Goal: Task Accomplishment & Management: Use online tool/utility

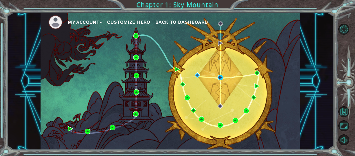
click at [223, 76] on div "My Account Customize Hero Back to Dashboard" at bounding box center [171, 80] width 260 height 137
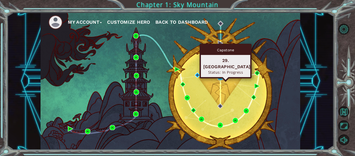
click at [220, 76] on img at bounding box center [219, 77] width 5 height 5
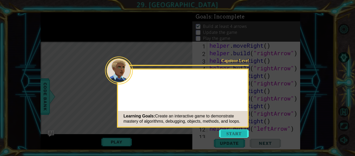
click at [228, 133] on button "Start" at bounding box center [234, 133] width 30 height 8
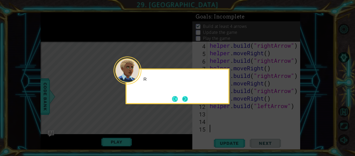
scroll to position [23, 0]
click at [187, 100] on button "Next" at bounding box center [185, 99] width 6 height 6
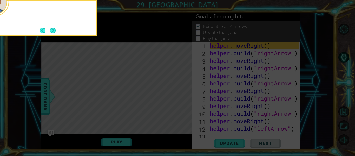
scroll to position [0, 0]
click at [187, 100] on icon at bounding box center [177, 23] width 355 height 265
click at [54, 32] on button "Next" at bounding box center [53, 31] width 6 height 6
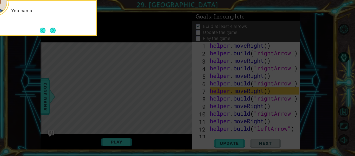
click at [54, 32] on button "Next" at bounding box center [53, 31] width 6 height 6
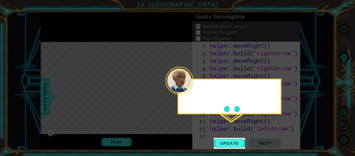
click at [54, 32] on icon at bounding box center [177, 78] width 355 height 156
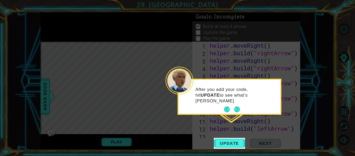
click at [235, 115] on icon at bounding box center [177, 78] width 355 height 156
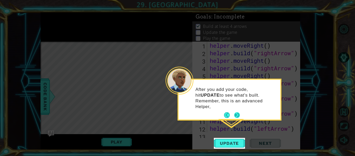
click at [237, 112] on button "Next" at bounding box center [237, 115] width 6 height 6
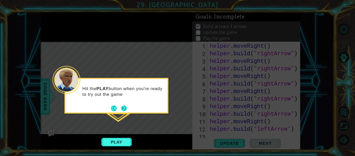
click at [125, 106] on button "Next" at bounding box center [124, 108] width 6 height 6
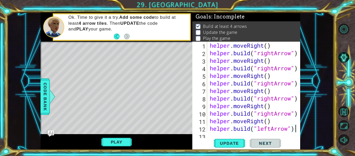
click at [295, 130] on div at bounding box center [296, 98] width 5 height 113
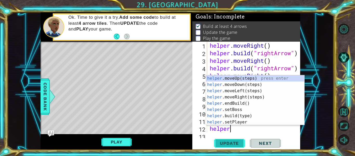
click at [239, 145] on span "Update" at bounding box center [229, 142] width 29 height 5
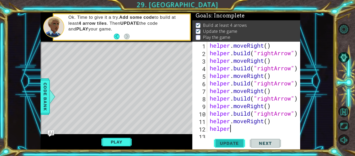
scroll to position [1, 0]
type textarea "helperb"
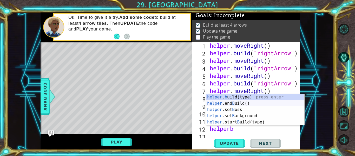
click at [251, 102] on div "helper . b uild(type) press enter helper .end B uild() press enter helper .set …" at bounding box center [255, 116] width 98 height 44
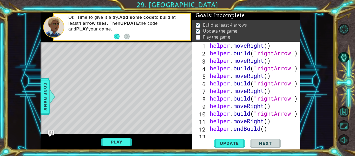
click at [261, 128] on div "helper . moveRight ( ) helper . build ( "rightArrow" ) helper . moveRight ( ) h…" at bounding box center [255, 94] width 93 height 105
click at [244, 129] on div "helper . moveRight ( ) helper . build ( "rightArrow" ) helper . moveRight ( ) h…" at bounding box center [255, 94] width 93 height 105
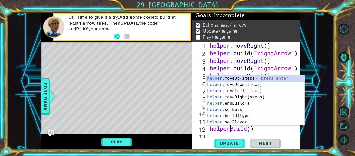
scroll to position [0, 1]
click at [254, 128] on div "helper . moveRight ( ) helper . build ( "rightArrow" ) helper . moveRight ( ) h…" at bounding box center [255, 94] width 93 height 105
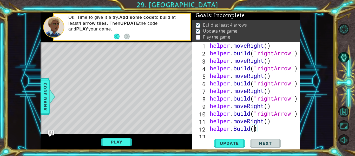
click at [257, 130] on div "helper . moveRight ( ) helper . build ( "rightArrow" ) helper . moveRight ( ) h…" at bounding box center [255, 94] width 93 height 105
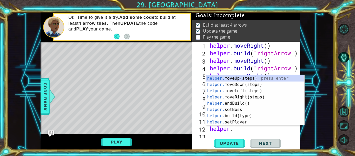
scroll to position [0, 1]
click at [272, 116] on div "helper. moveUp(steps) press enter helper. moveDown(steps) press enter helper. m…" at bounding box center [255, 106] width 98 height 62
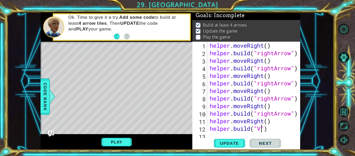
scroll to position [0, 2]
drag, startPoint x: 258, startPoint y: 114, endPoint x: 293, endPoint y: 113, distance: 35.1
click at [293, 113] on div "helper . moveRight ( ) helper . build ( "rightArrow" ) helper . moveRight ( ) h…" at bounding box center [255, 94] width 93 height 105
click at [257, 127] on div "helper . moveRight ( ) helper . build ( "rightArrow" ) helper . moveRight ( ) h…" at bounding box center [255, 94] width 93 height 105
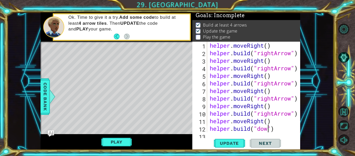
scroll to position [0, 3]
type textarea "helper.build("downArrow")"
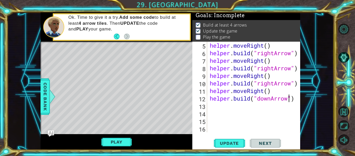
scroll to position [30, 0]
click at [245, 99] on div "helper . moveRight ( ) helper . build ( "rightArrow" ) helper . moveRight ( ) h…" at bounding box center [255, 94] width 93 height 105
click at [114, 144] on button "Play" at bounding box center [116, 142] width 30 height 10
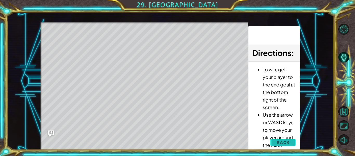
click at [289, 140] on span "Back" at bounding box center [282, 142] width 13 height 5
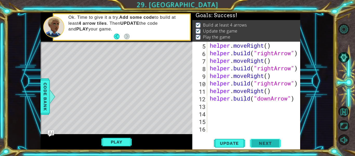
click at [268, 143] on span "Next" at bounding box center [265, 142] width 23 height 5
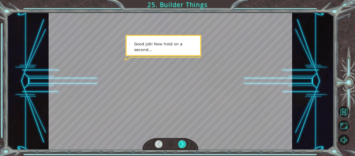
click at [184, 144] on div at bounding box center [182, 143] width 8 height 7
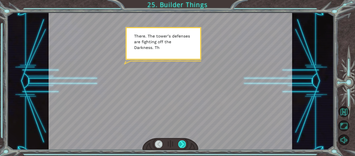
click at [184, 144] on div at bounding box center [182, 143] width 8 height 7
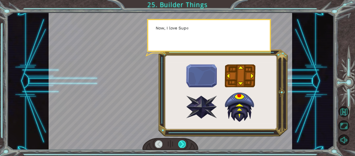
click at [184, 144] on div at bounding box center [182, 143] width 8 height 7
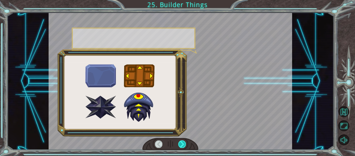
click at [184, 144] on div at bounding box center [182, 143] width 8 height 7
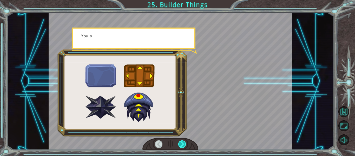
click at [184, 144] on div at bounding box center [182, 143] width 8 height 7
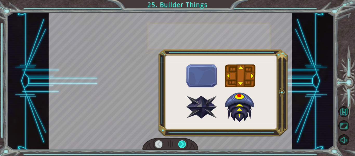
click at [184, 144] on div at bounding box center [182, 143] width 8 height 7
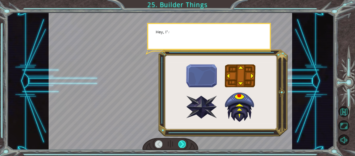
click at [184, 144] on div at bounding box center [182, 143] width 8 height 7
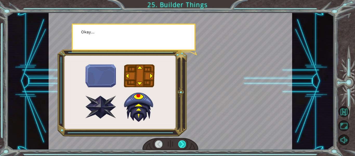
click at [184, 144] on div at bounding box center [182, 143] width 8 height 7
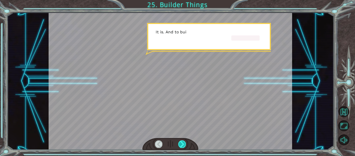
click at [184, 144] on div at bounding box center [182, 143] width 8 height 7
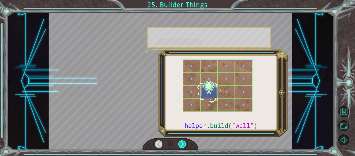
click at [184, 144] on div at bounding box center [182, 143] width 8 height 7
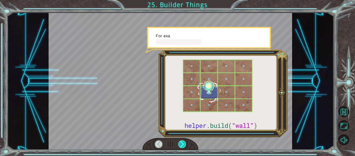
click at [184, 144] on div at bounding box center [182, 143] width 8 height 7
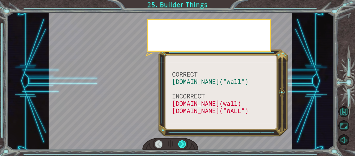
click at [184, 144] on div at bounding box center [182, 143] width 8 height 7
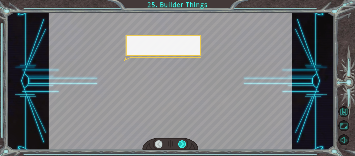
click at [184, 144] on div at bounding box center [182, 143] width 8 height 7
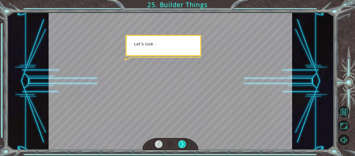
click at [184, 144] on div at bounding box center [182, 143] width 8 height 7
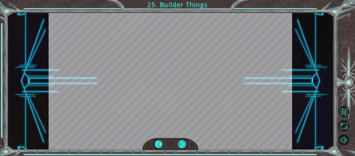
click at [184, 144] on div at bounding box center [182, 143] width 8 height 7
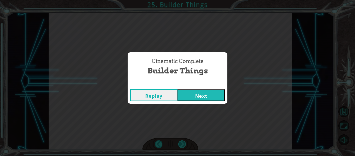
click at [184, 144] on div "Cinematic Complete Builder Things Replay Next" at bounding box center [177, 78] width 355 height 156
click at [213, 98] on button "Next" at bounding box center [200, 95] width 47 height 12
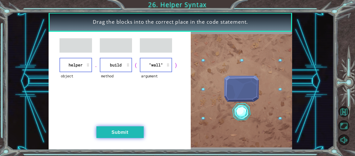
click at [120, 133] on button "Submit" at bounding box center [119, 132] width 47 height 12
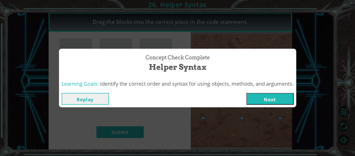
click at [267, 110] on div "Concept Check Complete Helper Syntax Learning Goals: Identify the correct order…" at bounding box center [177, 78] width 355 height 156
click at [267, 101] on button "Next" at bounding box center [269, 99] width 47 height 12
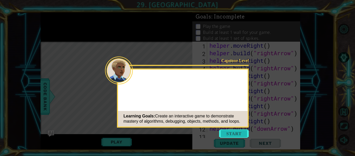
click at [236, 133] on button "Start" at bounding box center [234, 133] width 30 height 8
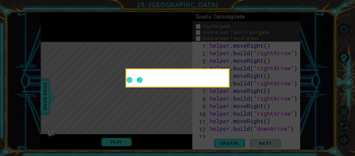
click at [139, 79] on button "Next" at bounding box center [140, 80] width 6 height 6
click at [139, 79] on icon at bounding box center [177, 78] width 355 height 156
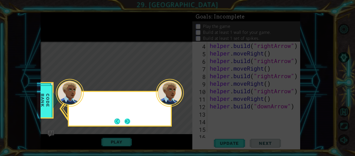
click at [127, 122] on button "Next" at bounding box center [127, 121] width 6 height 6
click at [127, 122] on icon at bounding box center [177, 78] width 355 height 156
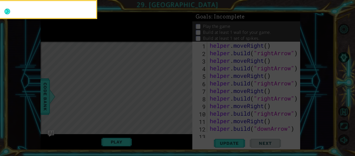
click at [127, 122] on icon at bounding box center [177, 23] width 355 height 265
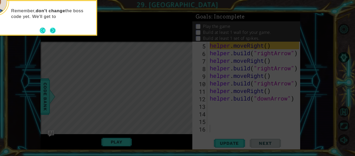
click at [53, 31] on button "Next" at bounding box center [53, 31] width 6 height 6
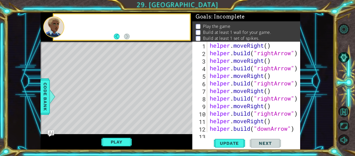
scroll to position [0, 0]
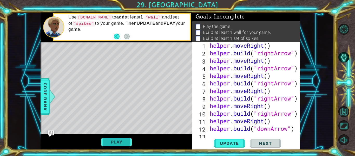
click at [119, 144] on button "Play" at bounding box center [116, 142] width 30 height 10
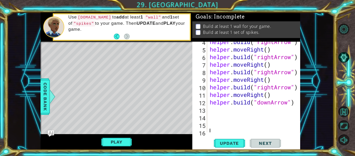
scroll to position [30, 0]
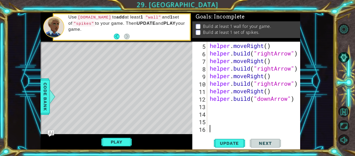
click at [209, 108] on div "helper . build ( "rightArrow" ) helper . moveRight ( ) helper . build ( "rightA…" at bounding box center [255, 86] width 93 height 105
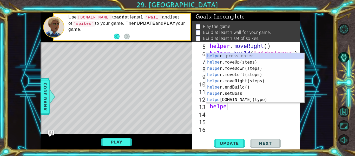
scroll to position [0, 1]
type textarea "helper"
click at [235, 67] on div "helper press enter helper .moveUp(steps) press enter helper .moveDown(steps) pr…" at bounding box center [255, 84] width 98 height 62
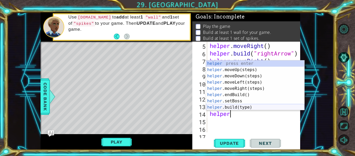
click at [247, 107] on div "helper press enter helper .moveUp(steps) press enter helper .moveDown(steps) pr…" at bounding box center [255, 91] width 98 height 62
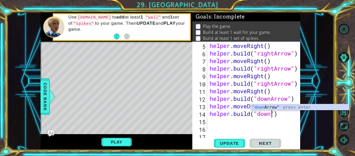
scroll to position [0, 3]
type textarea "helper.build("downArrow")"
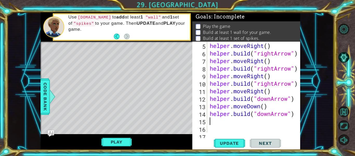
click at [210, 122] on div "helper . build ( "rightArrow" ) helper . moveRight ( ) helper . build ( "rightA…" at bounding box center [255, 86] width 93 height 105
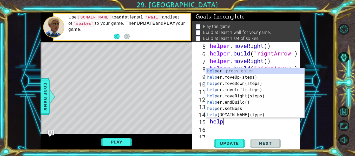
type textarea "helper"
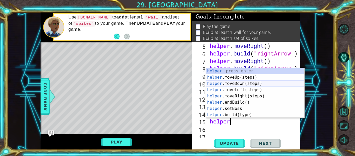
click at [239, 84] on div "helper press enter helper .moveUp(steps) press enter helper .moveDown(steps) pr…" at bounding box center [255, 99] width 98 height 62
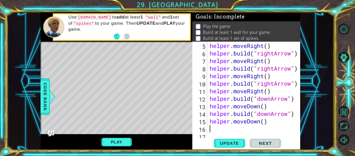
scroll to position [45, 0]
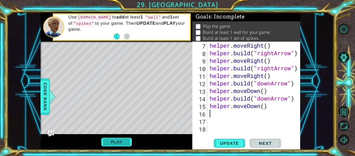
click at [117, 142] on button "Play" at bounding box center [116, 142] width 30 height 10
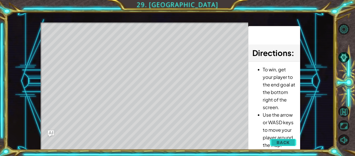
click at [281, 142] on span "Back" at bounding box center [282, 142] width 13 height 5
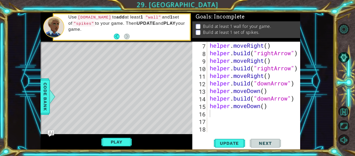
click at [212, 116] on div "helper . moveRight ( ) helper . build ( "rightArrow" ) helper . moveRight ( ) h…" at bounding box center [255, 94] width 93 height 105
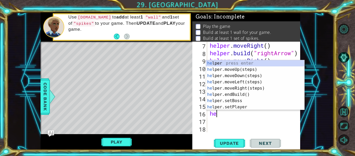
scroll to position [0, 0]
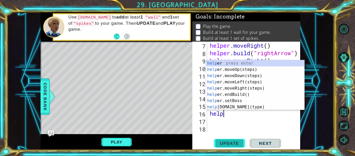
click at [228, 143] on span "Update" at bounding box center [229, 142] width 29 height 5
click at [229, 112] on div "helper . moveRight ( ) helper . build ( "rightArrow" ) helper . moveRight ( ) h…" at bounding box center [255, 94] width 93 height 105
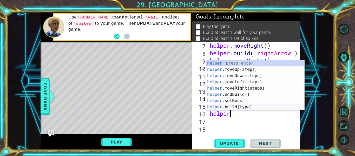
click at [244, 109] on div "helper press enter helper .moveUp(steps) press enter helper .moveDown(steps) pr…" at bounding box center [255, 91] width 98 height 62
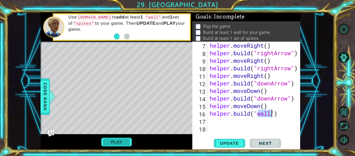
type textarea "helper.build("wall")"
click at [123, 141] on button "Play" at bounding box center [116, 142] width 30 height 10
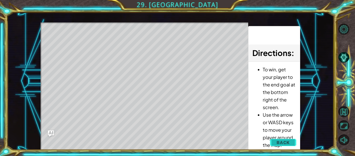
click at [281, 140] on span "Back" at bounding box center [282, 142] width 13 height 5
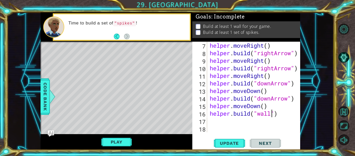
scroll to position [45, 0]
click at [211, 121] on div "helper . build ( "rightArrow" ) helper . moveRight ( ) helper . build ( "rightA…" at bounding box center [255, 86] width 93 height 105
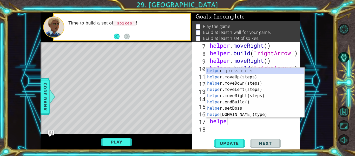
scroll to position [0, 1]
click at [235, 112] on div "helper press enter helper .moveUp(steps) press enter helper .moveDown(steps) pr…" at bounding box center [255, 99] width 98 height 62
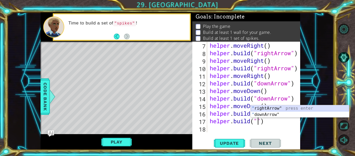
click at [266, 108] on div "" rightArrow" press enter " downArrow" press enter" at bounding box center [300, 117] width 98 height 25
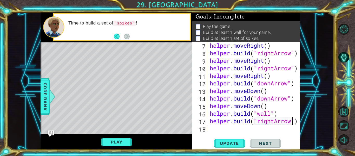
type textarea "helper.build("rightArrow")"
click at [208, 129] on div "helper.build("rightArrow") 7 8 9 10 11 12 13 14 15 16 17 18 helper . moveRight …" at bounding box center [245, 87] width 107 height 90
click at [279, 128] on div "helper . moveRight ( ) helper . build ( "rightArrow" ) helper . moveRight ( ) h…" at bounding box center [255, 94] width 93 height 105
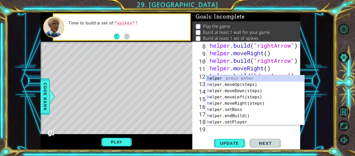
scroll to position [53, 0]
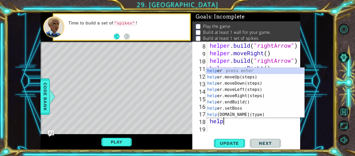
type textarea "helper"
click at [254, 94] on div "helper press enter helper .moveUp(steps) press enter helper .moveDown(steps) pr…" at bounding box center [255, 99] width 98 height 62
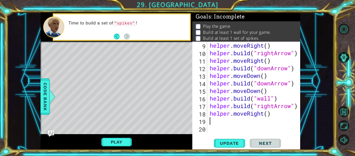
scroll to position [60, 0]
click at [118, 139] on button "Play" at bounding box center [116, 142] width 30 height 10
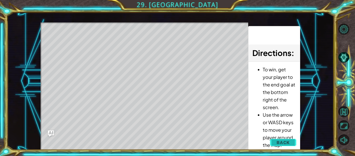
click at [282, 142] on span "Back" at bounding box center [282, 142] width 13 height 5
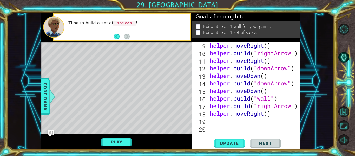
click at [297, 106] on div at bounding box center [296, 56] width 5 height 151
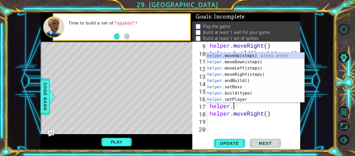
scroll to position [0, 1]
click at [243, 92] on div "helper. moveUp(steps) press enter helper. moveDown(steps) press enter helper. m…" at bounding box center [255, 83] width 98 height 62
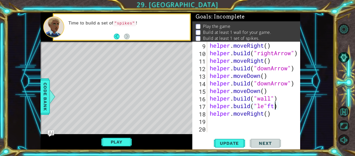
scroll to position [0, 3]
click at [268, 102] on div "helper . moveRight ( ) helper . build ( "rightArrow" ) helper . moveRight ( ) h…" at bounding box center [255, 94] width 93 height 105
click at [264, 114] on div "helper . moveRight ( ) helper . build ( "rightArrow" ) helper . moveRight ( ) h…" at bounding box center [255, 94] width 93 height 105
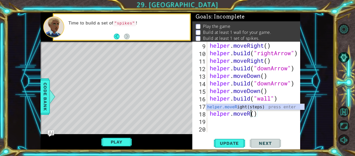
scroll to position [0, 2]
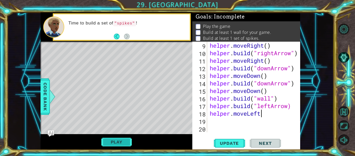
click at [127, 141] on button "Play" at bounding box center [116, 142] width 30 height 10
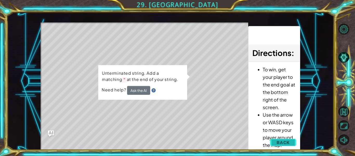
click at [275, 141] on button "Back" at bounding box center [283, 142] width 26 height 10
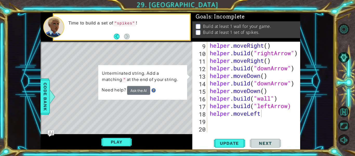
click at [288, 106] on div "helper . moveRight ( ) helper . build ( "rightArrow" ) helper . moveRight ( ) h…" at bounding box center [255, 94] width 93 height 105
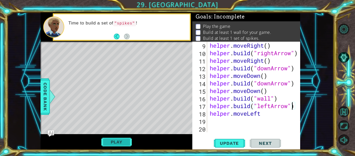
click at [130, 138] on button "Play" at bounding box center [116, 142] width 30 height 10
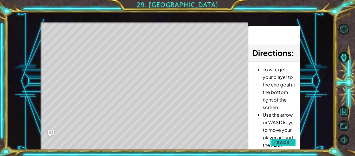
click at [279, 138] on button "Back" at bounding box center [283, 142] width 26 height 10
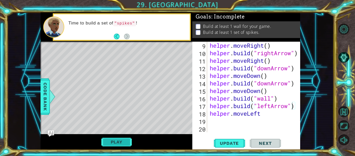
click at [115, 138] on button "Play" at bounding box center [116, 142] width 30 height 10
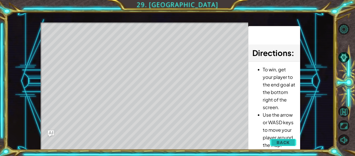
click at [282, 141] on span "Back" at bounding box center [282, 142] width 13 height 5
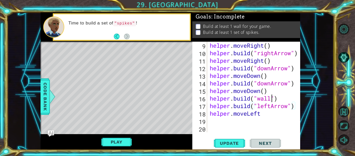
click at [272, 98] on div "helper . moveRight ( ) helper . build ( "rightArrow" ) helper . moveRight ( ) h…" at bounding box center [255, 94] width 93 height 105
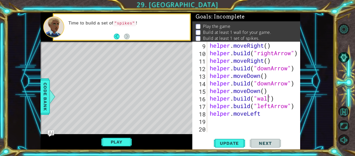
scroll to position [0, 3]
type textarea "helper.build("wall")"
click at [227, 144] on span "Update" at bounding box center [229, 142] width 29 height 5
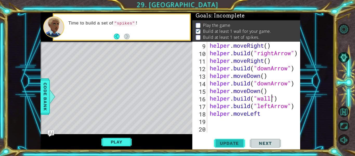
scroll to position [1, 0]
click at [211, 123] on div "helper . moveRight ( ) helper . build ( "rightArrow" ) helper . moveRight ( ) h…" at bounding box center [255, 94] width 93 height 105
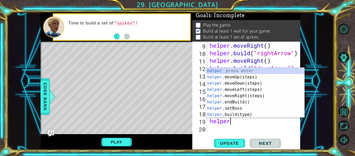
scroll to position [0, 1]
click at [233, 114] on div "helper press enter helper .moveUp(steps) press enter helper .moveDown(steps) pr…" at bounding box center [255, 99] width 98 height 62
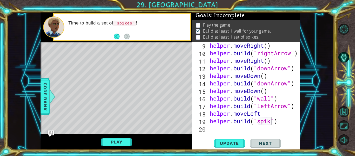
scroll to position [0, 3]
click at [124, 141] on button "Play" at bounding box center [116, 142] width 30 height 10
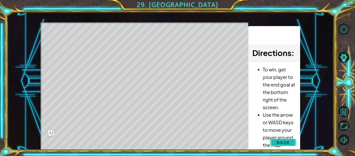
click at [281, 143] on span "Back" at bounding box center [282, 142] width 13 height 5
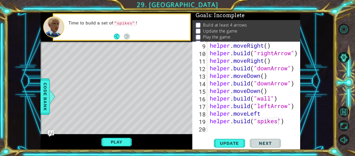
scroll to position [0, 0]
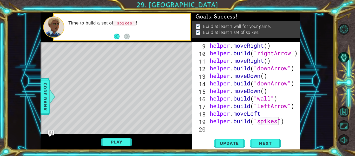
click at [284, 122] on div "helper . moveRight ( ) helper . build ( "rightArrow" ) helper . moveRight ( ) h…" at bounding box center [255, 94] width 93 height 105
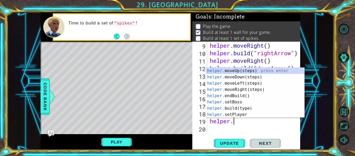
scroll to position [0, 1]
click at [267, 110] on div "helper. moveUp(steps) press enter helper. moveDown(steps) press enter helper. m…" at bounding box center [255, 99] width 98 height 62
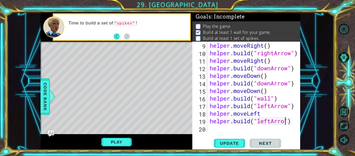
type textarea "helper.build("leftArrow")"
click at [121, 140] on button "Play" at bounding box center [116, 142] width 30 height 10
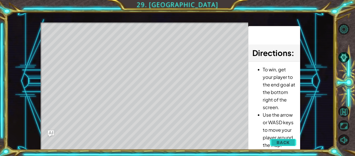
click at [277, 141] on span "Back" at bounding box center [282, 142] width 13 height 5
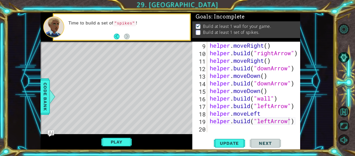
click at [212, 130] on div "helper . moveRight ( ) helper . build ( "rightArrow" ) helper . moveRight ( ) h…" at bounding box center [255, 94] width 93 height 105
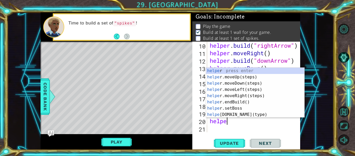
scroll to position [0, 1]
click at [240, 114] on div "helper press enter helper .moveUp(steps) press enter helper .moveDown(steps) pr…" at bounding box center [255, 99] width 98 height 62
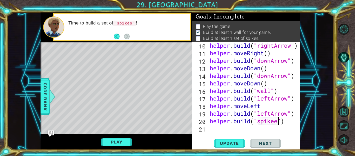
scroll to position [0, 3]
click at [117, 135] on div "Play" at bounding box center [117, 142] width 152 height 16
click at [117, 141] on button "Play" at bounding box center [116, 142] width 30 height 10
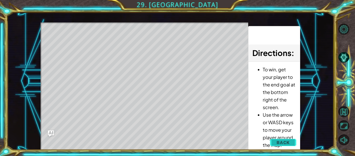
click at [292, 141] on button "Back" at bounding box center [283, 142] width 26 height 10
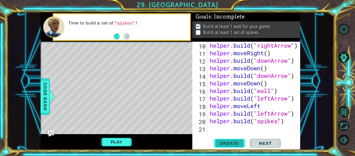
click at [231, 144] on span "Update" at bounding box center [229, 142] width 29 height 5
click at [232, 142] on span "Update" at bounding box center [229, 142] width 29 height 5
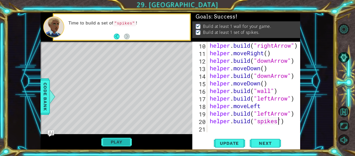
click at [129, 139] on button "Play" at bounding box center [116, 142] width 30 height 10
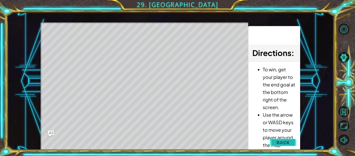
click at [281, 142] on span "Back" at bounding box center [282, 142] width 13 height 5
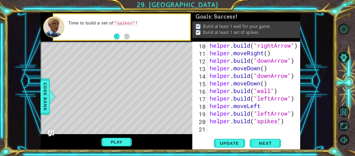
click at [298, 97] on div at bounding box center [296, 53] width 5 height 158
type textarea "helper.build("leftArrow")"
drag, startPoint x: 301, startPoint y: 102, endPoint x: 300, endPoint y: 83, distance: 18.7
click at [300, 83] on div "1 ההההההההההההההההההההההההההההההההההההההההההההההההההההההההההההההההההההההההההההה…" at bounding box center [170, 80] width 327 height 137
drag, startPoint x: 301, startPoint y: 94, endPoint x: 301, endPoint y: 80, distance: 14.0
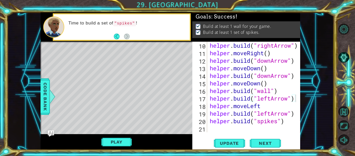
click at [301, 80] on div "1 ההההההההההההההההההההההההההההההההההההההההההההההההההההההההההההההההההההההההההההה…" at bounding box center [170, 80] width 327 height 137
click at [270, 143] on span "Next" at bounding box center [265, 142] width 23 height 5
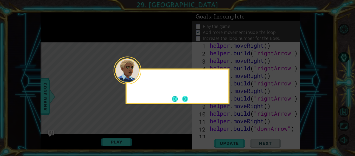
scroll to position [0, 0]
click at [141, 78] on div at bounding box center [128, 70] width 28 height 28
click at [184, 98] on button "Next" at bounding box center [185, 99] width 6 height 6
click at [184, 98] on icon at bounding box center [177, 78] width 355 height 156
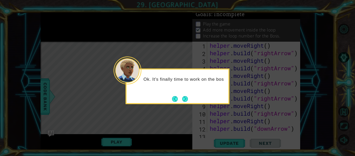
click at [184, 98] on icon at bounding box center [177, 78] width 355 height 156
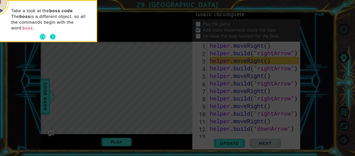
click at [51, 34] on button "Next" at bounding box center [53, 37] width 6 height 6
click at [51, 33] on icon at bounding box center [177, 23] width 355 height 265
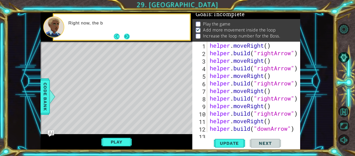
click at [128, 35] on button "Next" at bounding box center [127, 37] width 6 height 6
click at [128, 35] on div "Right now, the b" at bounding box center [117, 26] width 152 height 29
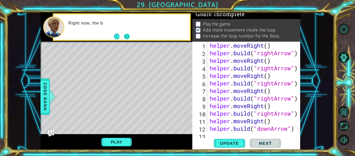
click at [128, 35] on div "Right now, the b" at bounding box center [117, 26] width 152 height 29
click at [128, 36] on div "Right now, the b" at bounding box center [117, 26] width 152 height 29
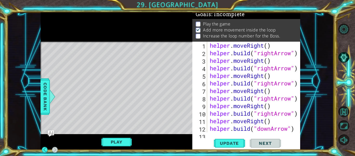
click at [128, 36] on div at bounding box center [117, 26] width 152 height 29
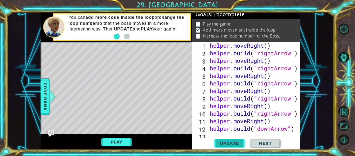
click at [236, 143] on span "Update" at bounding box center [229, 142] width 29 height 5
click at [235, 143] on span "Update" at bounding box center [229, 142] width 29 height 5
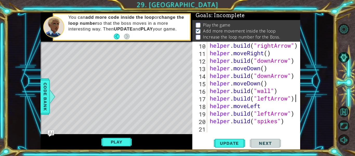
scroll to position [68, 0]
click at [211, 130] on div "helper . build ( "rightArrow" ) helper . moveRight ( ) helper . build ( "downAr…" at bounding box center [255, 94] width 93 height 105
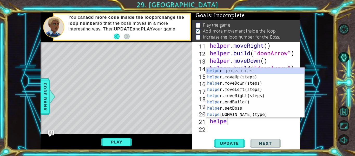
scroll to position [0, 1]
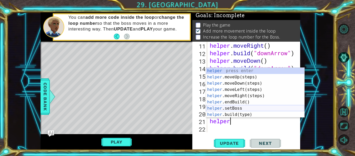
click at [226, 107] on div "helper press enter helper .moveUp(steps) press enter helper .moveDown(steps) pr…" at bounding box center [255, 99] width 98 height 62
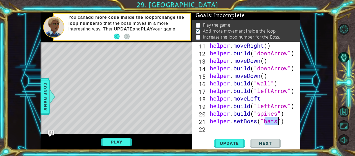
type textarea "helper.setBoss("bats")"
click at [267, 143] on span "Next" at bounding box center [265, 142] width 23 height 5
click at [230, 142] on span "Update" at bounding box center [229, 142] width 29 height 5
click at [103, 142] on button "Play" at bounding box center [116, 142] width 30 height 10
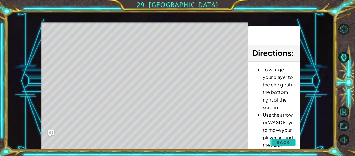
click at [287, 141] on span "Back" at bounding box center [282, 142] width 13 height 5
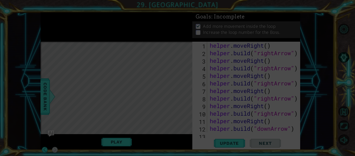
scroll to position [0, 0]
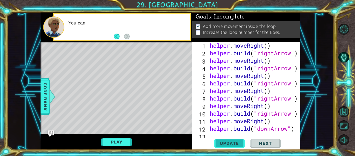
click at [233, 142] on span "Update" at bounding box center [229, 142] width 29 height 5
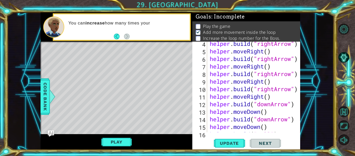
scroll to position [75, 0]
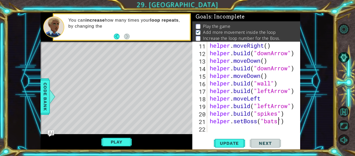
click at [209, 130] on div "helper . moveRight ( ) helper . build ( "downArrow" ) helper . moveDown ( ) hel…" at bounding box center [255, 94] width 93 height 105
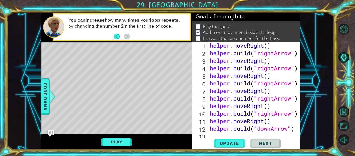
scroll to position [0, 0]
click at [298, 53] on div at bounding box center [296, 125] width 5 height 166
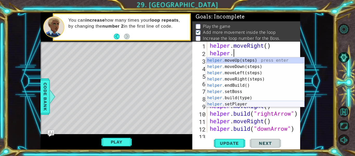
click at [273, 104] on div "helper. moveUp(steps) press enter helper. moveDown(steps) press enter helper. m…" at bounding box center [255, 88] width 98 height 62
type textarea "helper.setPlayer("dragon")"
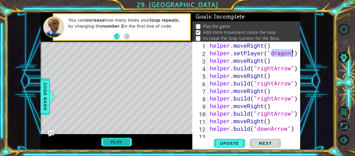
click at [129, 141] on button "Play" at bounding box center [116, 142] width 30 height 10
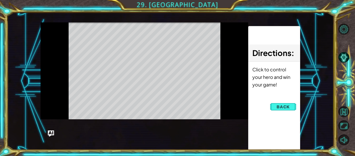
click at [129, 141] on div "helper methods moveLeft(steps) moveRight(steps) moveUp(steps) moveDown(steps) b…" at bounding box center [171, 80] width 260 height 137
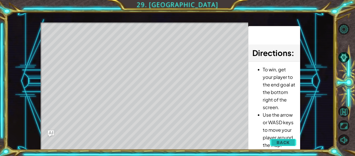
click at [289, 141] on span "Back" at bounding box center [282, 142] width 13 height 5
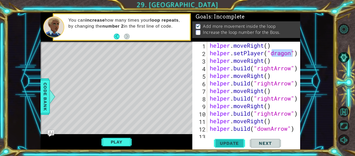
click at [221, 138] on button "Update" at bounding box center [229, 143] width 31 height 11
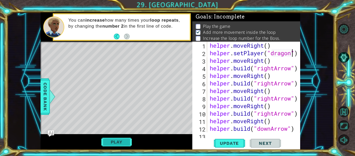
click at [129, 144] on button "Play" at bounding box center [116, 142] width 30 height 10
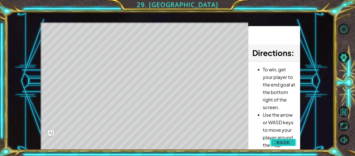
click at [276, 140] on button "Back" at bounding box center [283, 142] width 26 height 10
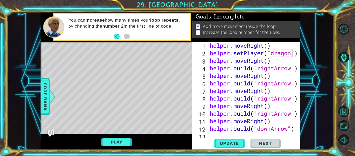
click at [220, 133] on div "helper.setPlayer("dragon") 1 2 3 4 5 6 7 8 9 10 11 12 13 helper . moveRight ( )…" at bounding box center [246, 96] width 108 height 108
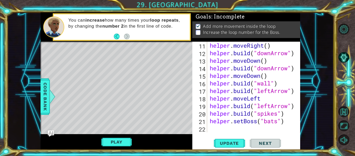
scroll to position [75, 0]
click at [212, 127] on div "helper . moveRight ( ) helper . build ( "downArrow" ) helper . moveDown ( ) hel…" at bounding box center [255, 94] width 93 height 105
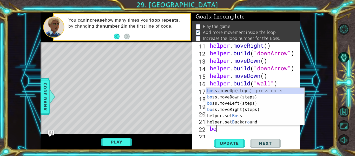
scroll to position [83, 0]
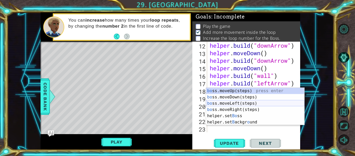
click at [227, 115] on div "bo ss.moveUp(steps) press enter bo ss.moveDown(steps) press enter bo ss.moveLef…" at bounding box center [255, 113] width 98 height 50
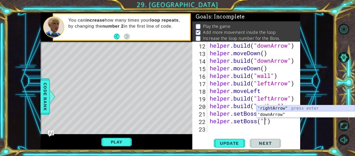
click at [269, 107] on div "" rightArrow" press enter " downArrow" press enter" at bounding box center [305, 117] width 98 height 25
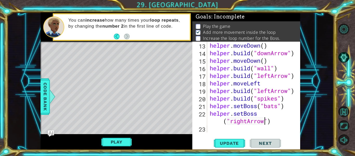
scroll to position [90, 0]
click at [237, 145] on span "Update" at bounding box center [229, 142] width 29 height 5
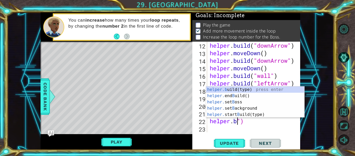
scroll to position [0, 1]
click at [237, 100] on div "helper.b uild(type) press enter helper. end B uild() press enter helper. set B …" at bounding box center [255, 108] width 98 height 44
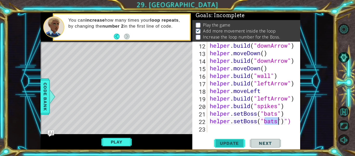
click at [229, 143] on span "Update" at bounding box center [229, 142] width 29 height 5
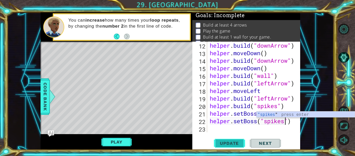
click at [230, 144] on span "Update" at bounding box center [229, 142] width 29 height 5
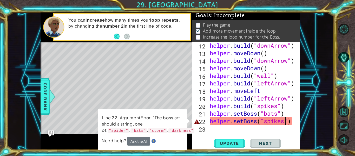
scroll to position [2, 0]
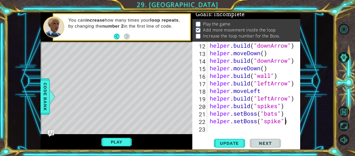
click at [286, 123] on div "helper . build ( "downArrow" ) helper . moveDown ( ) helper . build ( "downArro…" at bounding box center [255, 94] width 93 height 105
click at [217, 122] on div "helper . build ( "downArrow" ) helper . moveDown ( ) helper . build ( "downArro…" at bounding box center [255, 94] width 93 height 105
type textarea "h"
type textarea "b"
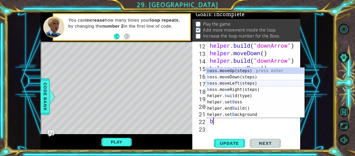
click at [239, 82] on div "b oss.moveUp(steps) press enter b oss.moveDown(steps) press enter b oss.moveLef…" at bounding box center [255, 99] width 98 height 62
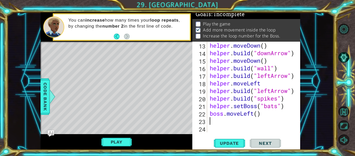
scroll to position [90, 0]
click at [241, 142] on span "Update" at bounding box center [229, 142] width 29 height 5
click at [258, 115] on div "helper . moveDown ( ) helper . build ( "downArrow" ) helper . moveDown ( ) help…" at bounding box center [255, 94] width 93 height 105
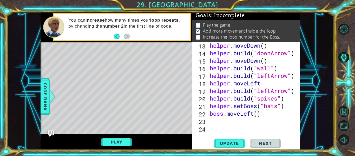
scroll to position [0, 2]
click at [254, 115] on div "helper . moveDown ( ) helper . build ( "downArrow" ) helper . moveDown ( ) help…" at bounding box center [255, 94] width 93 height 105
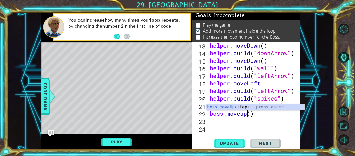
scroll to position [0, 2]
click at [246, 108] on div "boss.moveUp (steps) press enter" at bounding box center [255, 113] width 98 height 19
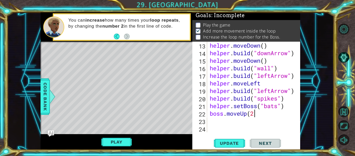
type textarea "boss.moveUp(2)"
click at [240, 140] on button "Update" at bounding box center [229, 143] width 31 height 11
click at [259, 114] on div "helper . moveDown ( ) helper . build ( "downArrow" ) helper . moveDown ( ) help…" at bounding box center [255, 94] width 93 height 105
type textarea "boss.moveU"
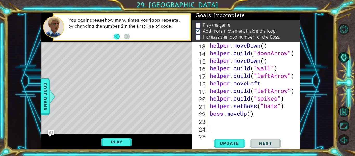
click at [252, 114] on div "helper . moveDown ( ) helper . build ( "downArrow" ) helper . moveDown ( ) help…" at bounding box center [255, 94] width 93 height 105
click at [237, 143] on span "Update" at bounding box center [229, 142] width 29 height 5
click at [247, 114] on div "helper . moveDown ( ) helper . build ( "downArrow" ) helper . moveDown ( ) help…" at bounding box center [255, 94] width 93 height 105
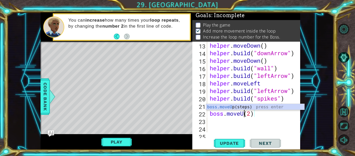
scroll to position [0, 2]
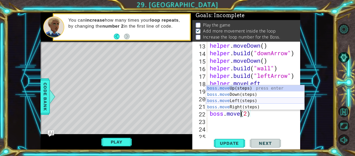
click at [237, 99] on div "boss.move Up(steps) press enter boss.move Down(steps) press enter boss.move Lef…" at bounding box center [255, 103] width 98 height 37
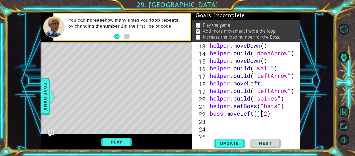
click at [271, 116] on div "helper . moveDown ( ) helper . build ( "downArrow" ) helper . moveDown ( ) help…" at bounding box center [255, 94] width 93 height 105
click at [259, 113] on div "helper . moveDown ( ) helper . build ( "downArrow" ) helper . moveDown ( ) help…" at bounding box center [255, 94] width 93 height 105
click at [237, 144] on span "Update" at bounding box center [229, 142] width 29 height 5
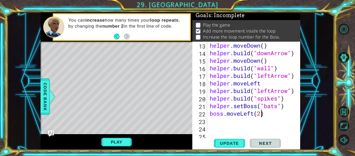
click at [264, 115] on div "helper . moveDown ( ) helper . build ( "downArrow" ) helper . moveDown ( ) help…" at bounding box center [255, 94] width 93 height 105
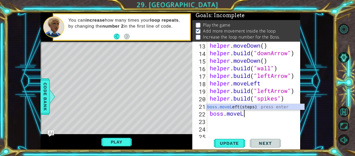
scroll to position [0, 1]
type textarea "b"
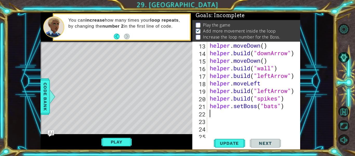
type textarea "b"
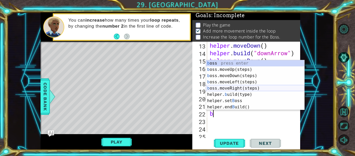
click at [239, 88] on div "b oss press enter b oss.moveUp(steps) press enter b oss.moveDown(steps) press e…" at bounding box center [255, 91] width 98 height 62
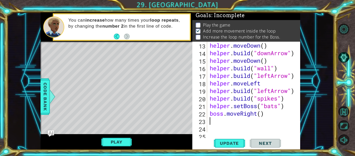
click at [261, 114] on div "helper . moveDown ( ) helper . build ( "downArrow" ) helper . moveDown ( ) help…" at bounding box center [255, 94] width 93 height 105
click at [234, 144] on span "Update" at bounding box center [229, 142] width 29 height 5
type textarea "boss.moveRight(1)"
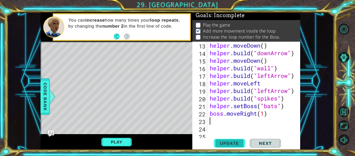
click at [243, 141] on span "Update" at bounding box center [229, 142] width 29 height 5
click at [265, 115] on div "helper . moveDown ( ) helper . build ( "downArrow" ) helper . moveDown ( ) help…" at bounding box center [255, 94] width 93 height 105
click at [219, 123] on div "helper . moveDown ( ) helper . build ( "downArrow" ) helper . moveDown ( ) help…" at bounding box center [255, 94] width 93 height 105
type textarea "1"
click at [257, 115] on div "helper . moveDown ( ) helper . build ( "downArrow" ) helper . moveDown ( ) help…" at bounding box center [255, 94] width 93 height 105
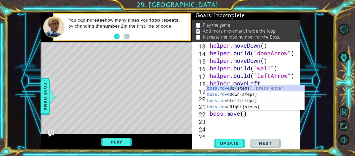
click at [239, 88] on div "boss.move Up(steps) press enter boss.move Down(steps) press enter boss.move Lef…" at bounding box center [255, 103] width 98 height 37
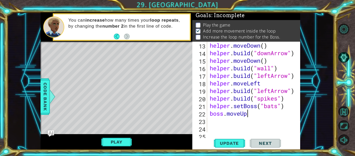
scroll to position [0, 2]
type textarea "boss.moveUp(2)"
click at [223, 141] on span "Update" at bounding box center [229, 142] width 29 height 5
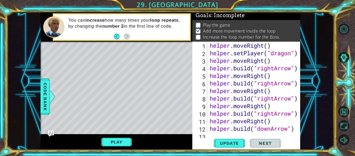
click at [296, 54] on div at bounding box center [296, 155] width 5 height 226
click at [299, 55] on div at bounding box center [296, 155] width 5 height 226
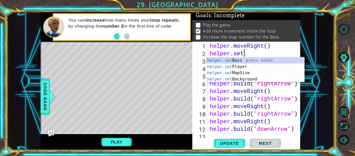
type textarea "h"
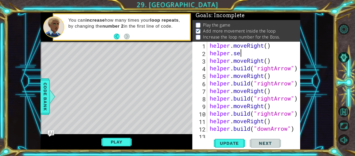
type textarea "h"
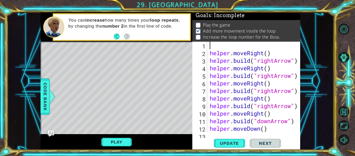
click at [281, 50] on div "helper . moveRight ( ) helper . build ( "rightArrow" ) helper . moveRight ( ) h…" at bounding box center [255, 94] width 93 height 105
click at [233, 144] on span "Update" at bounding box center [229, 142] width 29 height 5
click at [239, 142] on span "Update" at bounding box center [229, 142] width 29 height 5
click at [104, 144] on button "Play" at bounding box center [116, 142] width 30 height 10
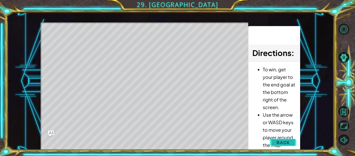
click at [281, 146] on button "Back" at bounding box center [283, 142] width 26 height 10
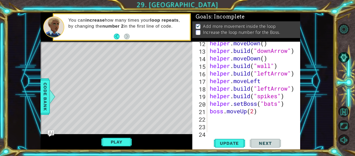
scroll to position [85, 0]
click at [233, 144] on span "Update" at bounding box center [229, 142] width 29 height 5
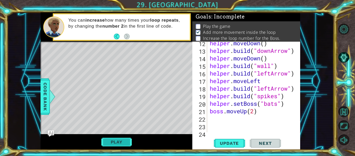
click at [128, 138] on button "Play" at bounding box center [116, 142] width 30 height 10
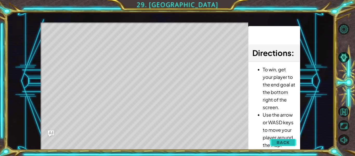
click at [280, 142] on span "Back" at bounding box center [282, 142] width 13 height 5
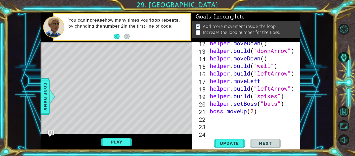
click at [259, 113] on div "helper . moveDown ( ) helper . build ( "downArrow" ) helper . moveDown ( ) help…" at bounding box center [255, 91] width 93 height 105
type textarea "boss.moveUp(2)"
click at [240, 141] on span "Update" at bounding box center [229, 142] width 29 height 5
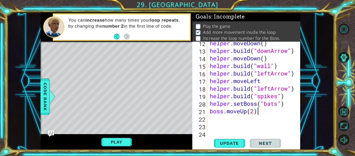
click at [232, 118] on div "helper . moveDown ( ) helper . build ( "downArrow" ) helper . moveDown ( ) help…" at bounding box center [255, 91] width 93 height 105
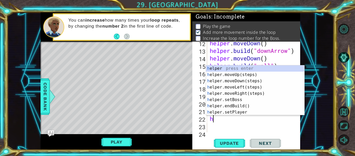
type textarea "he"
click at [233, 77] on div "he lper press enter he lper.moveUp(steps) press enter he lper.moveDown(steps) p…" at bounding box center [255, 96] width 98 height 62
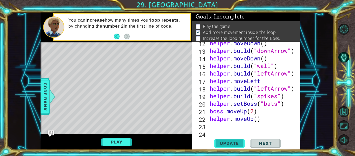
click at [227, 146] on span "Update" at bounding box center [229, 142] width 29 height 5
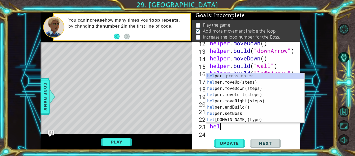
type textarea "helper"
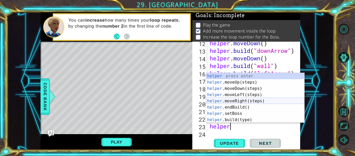
click at [242, 101] on div "helper press enter helper .moveUp(steps) press enter helper .moveDown(steps) pr…" at bounding box center [255, 104] width 98 height 62
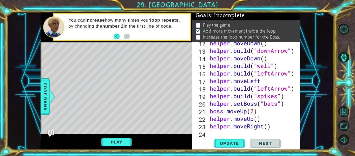
scroll to position [0, 0]
click at [229, 144] on span "Update" at bounding box center [229, 142] width 29 height 5
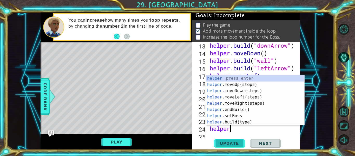
scroll to position [0, 1]
click at [242, 120] on div "helper press enter helper .moveUp(steps) press enter helper .moveDown(steps) pr…" at bounding box center [255, 106] width 98 height 62
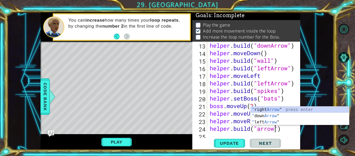
scroll to position [0, 3]
click at [262, 111] on div "" right Arrow " press enter " down Arrow " press enter " left Arrow " press ent…" at bounding box center [300, 121] width 98 height 31
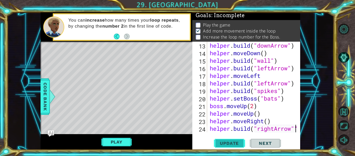
click at [233, 147] on button "Update" at bounding box center [229, 143] width 31 height 11
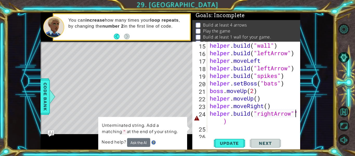
scroll to position [106, 0]
click at [223, 140] on span "Update" at bounding box center [229, 142] width 29 height 5
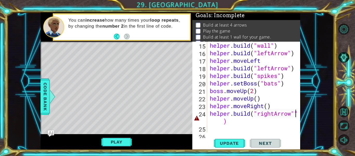
click at [231, 118] on div "helper . build ( "wall" ) helper . build ( "leftArrow" ) helper . moveLeft help…" at bounding box center [255, 94] width 93 height 105
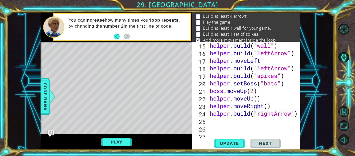
scroll to position [0, 4]
type textarea "helper.build("rightArrow")"
click at [225, 144] on span "Update" at bounding box center [229, 142] width 29 height 5
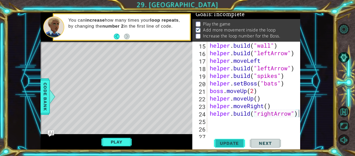
scroll to position [2, 0]
click at [236, 124] on div "helper . build ( "wall" ) helper . build ( "leftArrow" ) helper . moveLeft help…" at bounding box center [255, 94] width 93 height 105
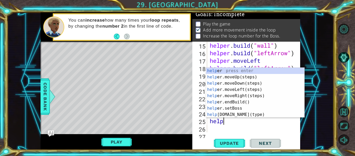
type textarea "helper"
click at [254, 83] on div "helper press enter helper .moveUp(steps) press enter helper .moveDown(steps) pr…" at bounding box center [255, 99] width 98 height 62
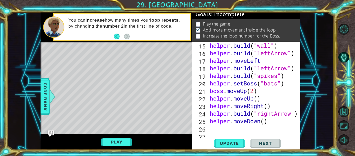
scroll to position [0, 0]
click at [275, 114] on div "helper . build ( "wall" ) helper . build ( "leftArrow" ) helper . moveLeft help…" at bounding box center [255, 94] width 93 height 105
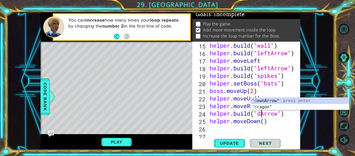
scroll to position [0, 3]
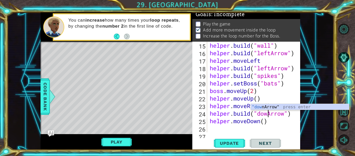
type textarea "helper.build("downArrow")"
click at [280, 126] on div "helper . build ( "wall" ) helper . build ( "leftArrow" ) helper . moveLeft help…" at bounding box center [255, 94] width 93 height 105
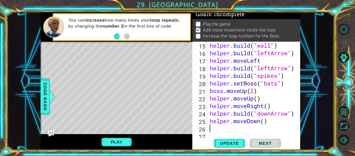
scroll to position [0, 0]
click at [242, 143] on span "Update" at bounding box center [229, 142] width 29 height 5
click at [242, 114] on div "helper . build ( "wall" ) helper . build ( "leftArrow" ) helper . moveLeft help…" at bounding box center [255, 94] width 93 height 105
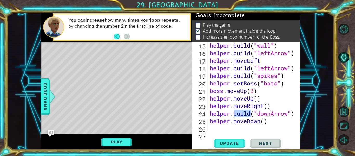
click at [242, 114] on div "helper . build ( "wall" ) helper . build ( "leftArrow" ) helper . moveLeft help…" at bounding box center [254, 87] width 90 height 90
click at [242, 114] on div "helper . build ( "wall" ) helper . build ( "leftArrow" ) helper . moveLeft help…" at bounding box center [255, 94] width 93 height 105
type textarea "helper.build("downArrow") helper.moveDown()"
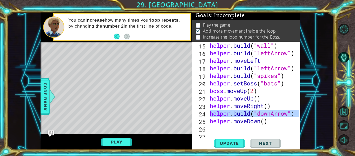
click at [224, 130] on div "helper . build ( "wall" ) helper . build ( "leftArrow" ) helper . moveLeft help…" at bounding box center [255, 94] width 93 height 105
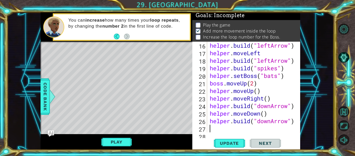
scroll to position [113, 0]
click at [230, 142] on span "Update" at bounding box center [229, 142] width 29 height 5
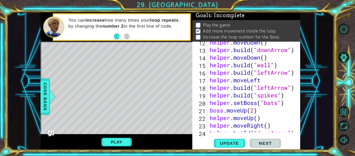
scroll to position [158, 0]
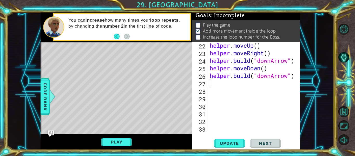
click at [234, 84] on div "helper . moveUp ( ) helper . moveRight ( ) helper . build ( "downArrow" ) helpe…" at bounding box center [255, 94] width 93 height 105
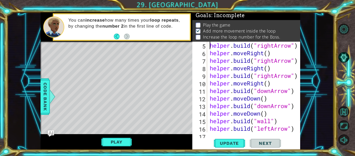
scroll to position [0, 0]
type textarea "helper.moveRight()"
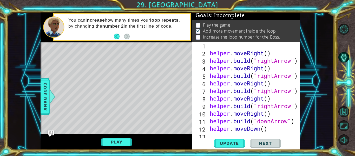
type textarea "helper.moveRight()"
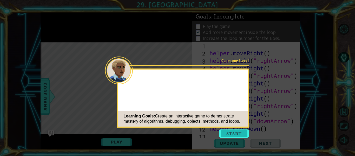
click at [237, 128] on icon at bounding box center [177, 78] width 355 height 156
click at [235, 133] on button "Start" at bounding box center [234, 133] width 30 height 8
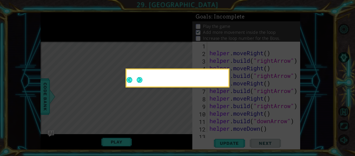
click at [235, 133] on icon at bounding box center [177, 78] width 355 height 156
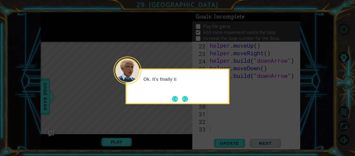
scroll to position [158, 0]
click at [185, 100] on button "Next" at bounding box center [185, 99] width 10 height 10
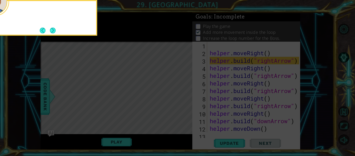
click at [185, 100] on icon at bounding box center [177, 23] width 355 height 265
click at [55, 28] on button "Next" at bounding box center [53, 31] width 6 height 6
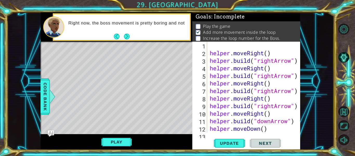
scroll to position [151, 0]
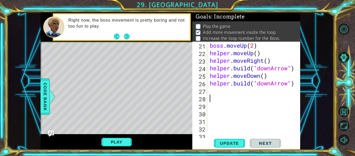
click at [218, 95] on div "boss . moveUp ( 2 ) helper . moveUp ( ) helper . moveRight ( ) helper . build (…" at bounding box center [255, 94] width 93 height 105
click at [345, 32] on button "Level Options" at bounding box center [343, 29] width 11 height 11
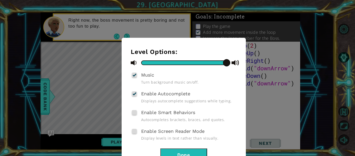
click at [348, 35] on div "Level Options: Music Turn background music on/off. Enable Autocomplete Displays…" at bounding box center [177, 78] width 355 height 156
